Goal: Task Accomplishment & Management: Use online tool/utility

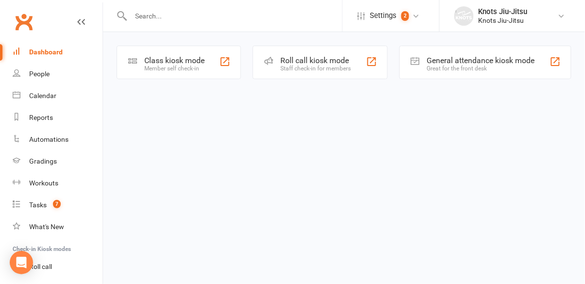
click at [190, 63] on div "Class kiosk mode" at bounding box center [174, 60] width 60 height 9
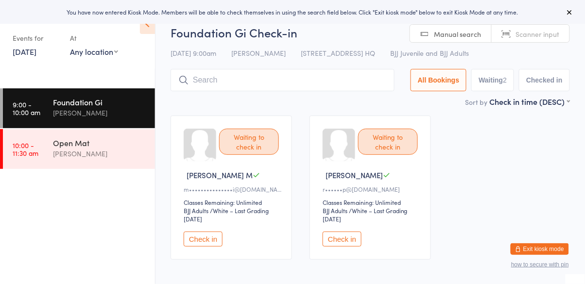
click at [102, 119] on div "Foundation [PERSON_NAME]" at bounding box center [104, 107] width 102 height 38
